Goal: Information Seeking & Learning: Learn about a topic

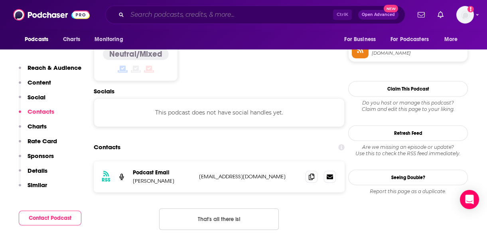
click at [159, 16] on input "Search podcasts, credits, & more..." at bounding box center [230, 14] width 206 height 13
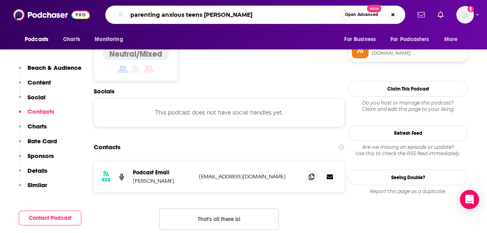
type input "parenting anxious teens podcast"
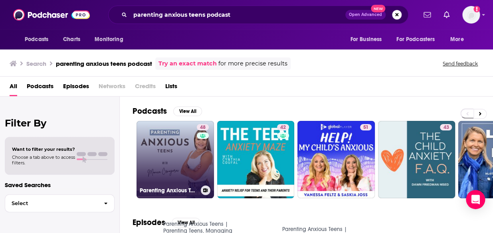
click at [163, 148] on link "48 Parenting Anxious Teens | Parenting Teens, Managing Teen Anxiety, Parenting …" at bounding box center [174, 159] width 77 height 77
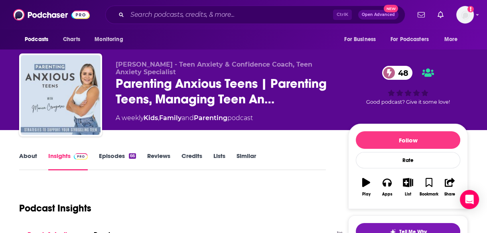
scroll to position [119, 0]
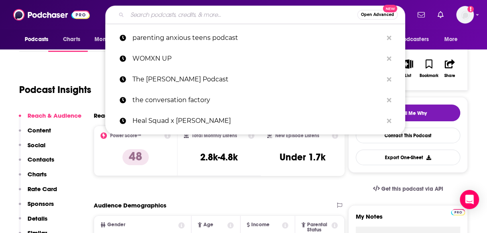
click at [159, 16] on input "Search podcasts, credits, & more..." at bounding box center [242, 14] width 230 height 13
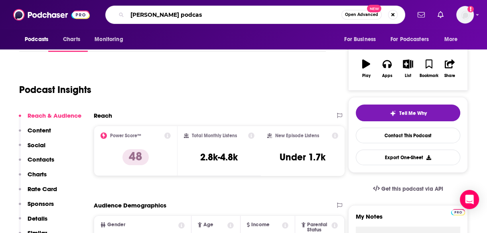
type input "[PERSON_NAME] podcast"
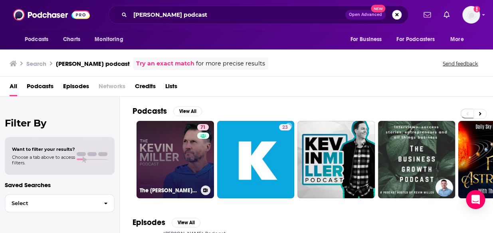
click at [183, 151] on link "71 The [PERSON_NAME] Podcast" at bounding box center [174, 159] width 77 height 77
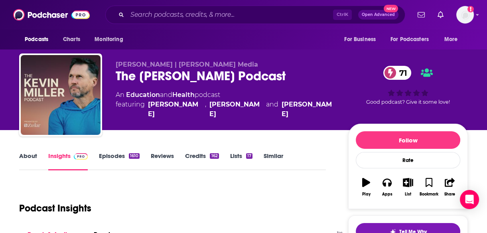
scroll to position [115, 0]
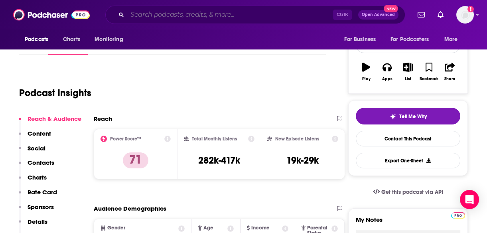
click at [160, 16] on input "Search podcasts, credits, & more..." at bounding box center [230, 14] width 206 height 13
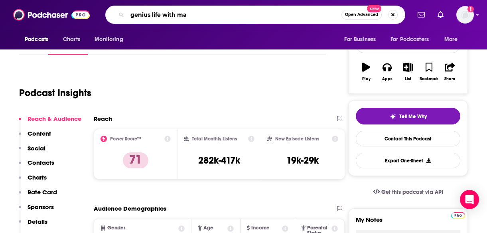
type input "genius life with [PERSON_NAME]"
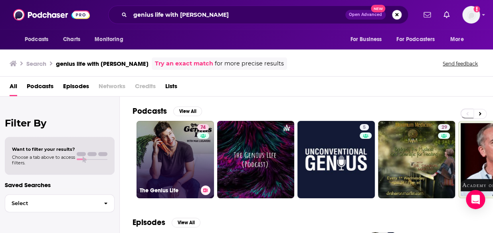
click at [160, 156] on link "74 The Genius Life" at bounding box center [174, 159] width 77 height 77
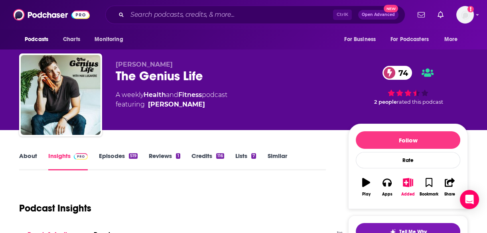
scroll to position [100, 0]
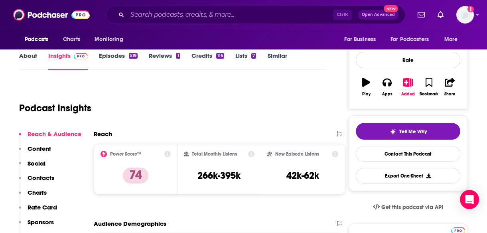
click at [23, 56] on link "About" at bounding box center [28, 61] width 18 height 18
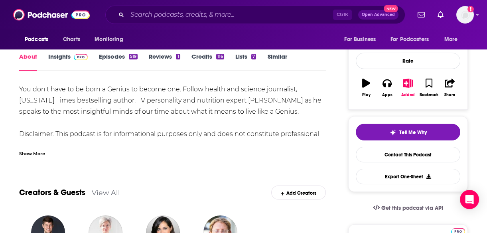
scroll to position [103, 0]
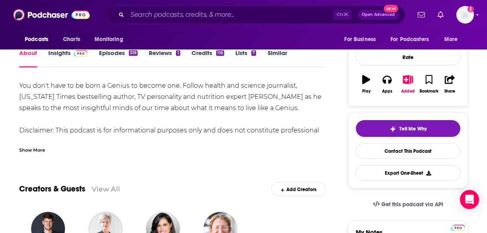
click at [36, 148] on div "Show More" at bounding box center [32, 150] width 26 height 8
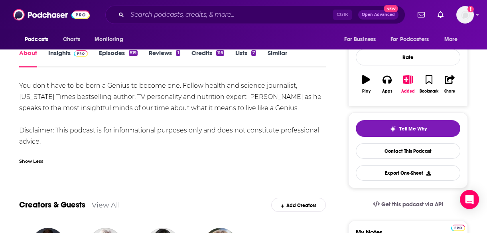
drag, startPoint x: 19, startPoint y: 84, endPoint x: 41, endPoint y: 144, distance: 64.0
click at [41, 144] on div "You don't have to be born a Genius to become one. Follow health and science jou…" at bounding box center [172, 113] width 307 height 67
copy div "You don't have to be born a Genius to become one. Follow health and science jou…"
